Goal: Find specific page/section: Find specific page/section

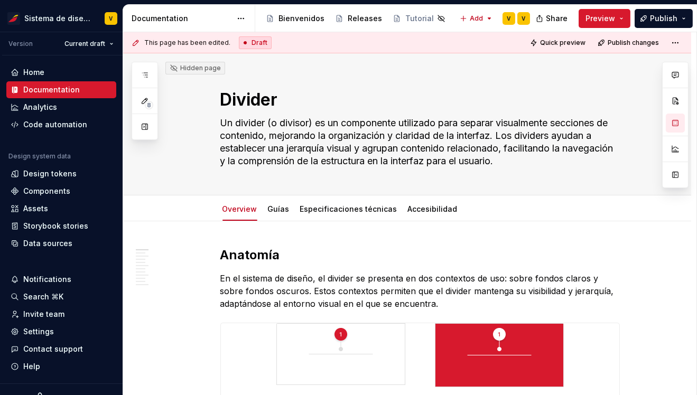
type textarea "*"
click at [34, 206] on div "Assets" at bounding box center [35, 208] width 25 height 11
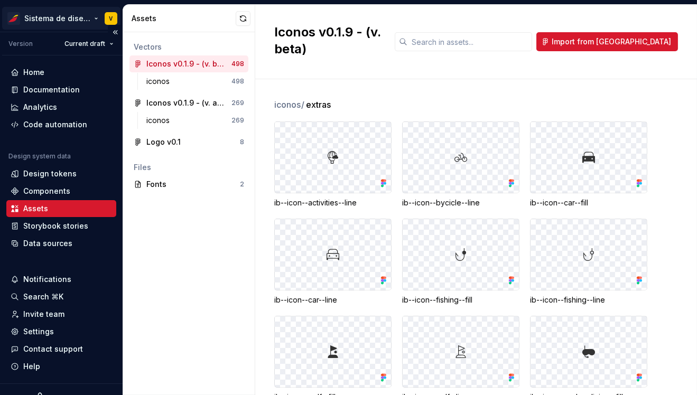
click at [95, 18] on html "Sistema de diseño Iberia V Version Current draft Home Documentation Analytics C…" at bounding box center [348, 197] width 697 height 395
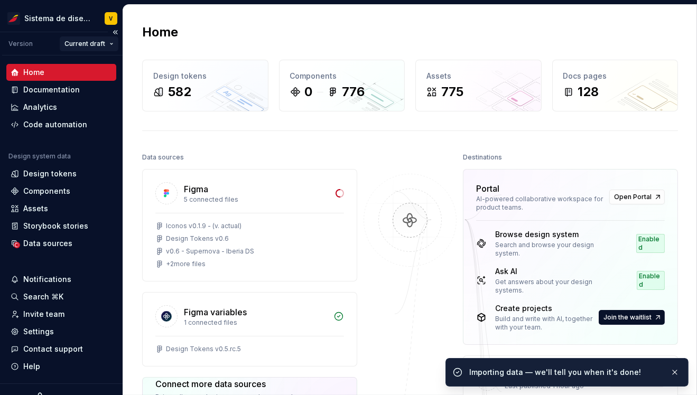
click at [92, 41] on html "Sistema de diseño Iberia V Version Current draft Home Documentation Analytics C…" at bounding box center [348, 197] width 697 height 395
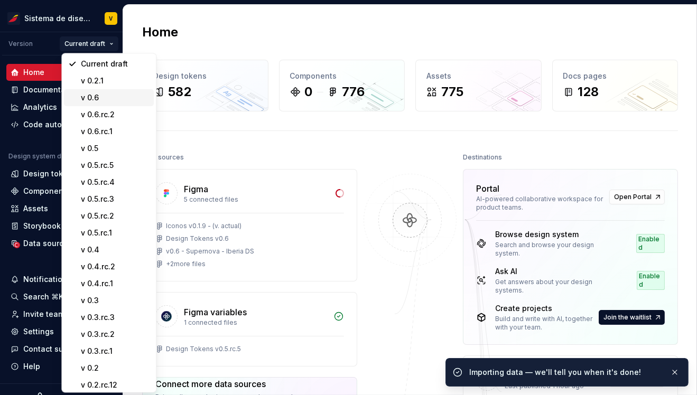
click at [99, 95] on div "v 0.6" at bounding box center [115, 97] width 69 height 11
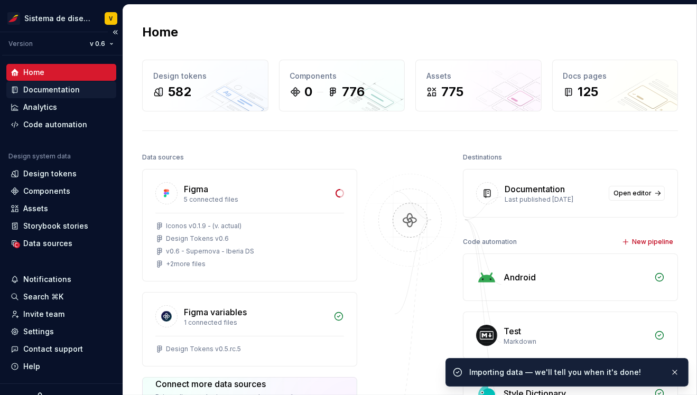
click at [54, 90] on div "Documentation" at bounding box center [51, 89] width 57 height 11
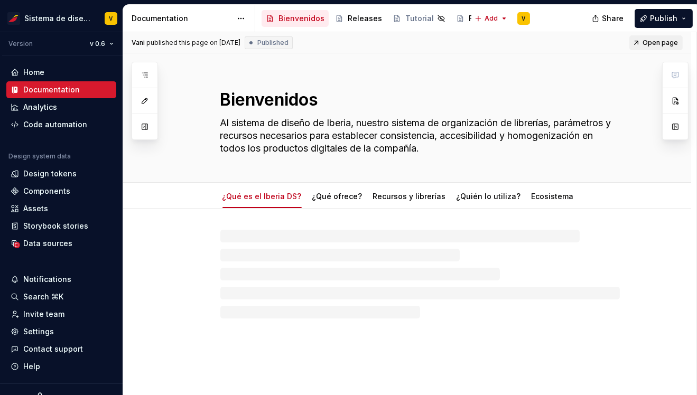
click at [660, 41] on span "Open page" at bounding box center [659, 43] width 35 height 8
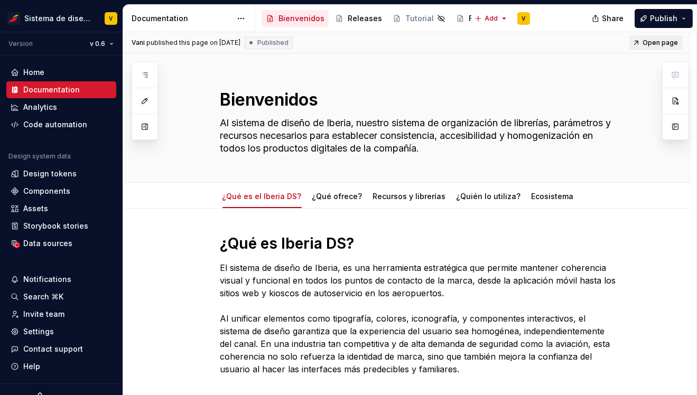
type textarea "*"
